Goal: Use online tool/utility: Use online tool/utility

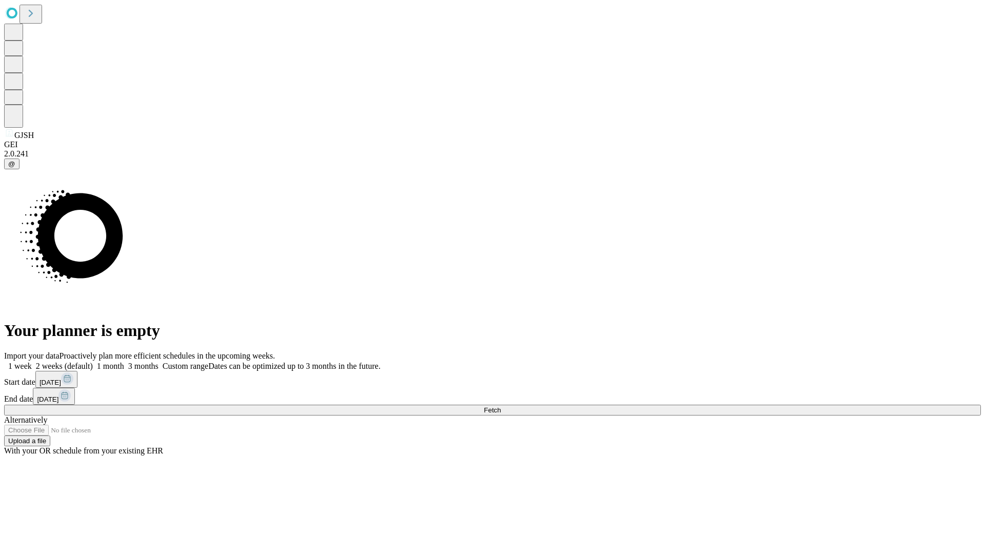
click at [501, 406] on span "Fetch" at bounding box center [492, 410] width 17 height 8
